Goal: Task Accomplishment & Management: Manage account settings

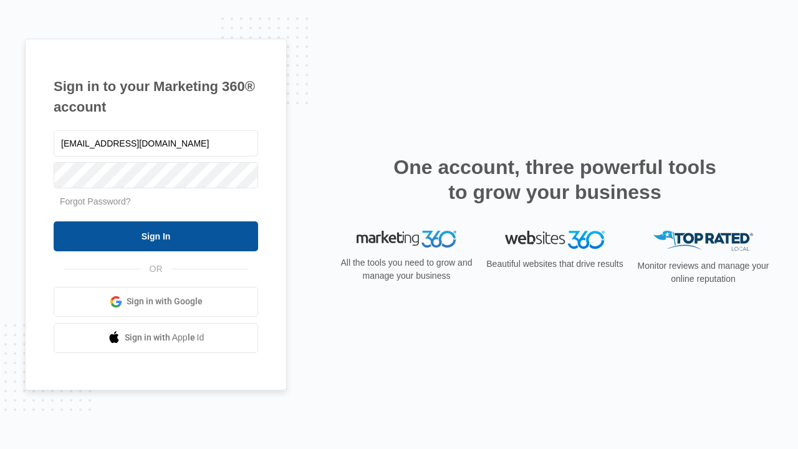
click at [156, 236] on input "Sign In" at bounding box center [156, 236] width 205 height 30
